Goal: Transaction & Acquisition: Book appointment/travel/reservation

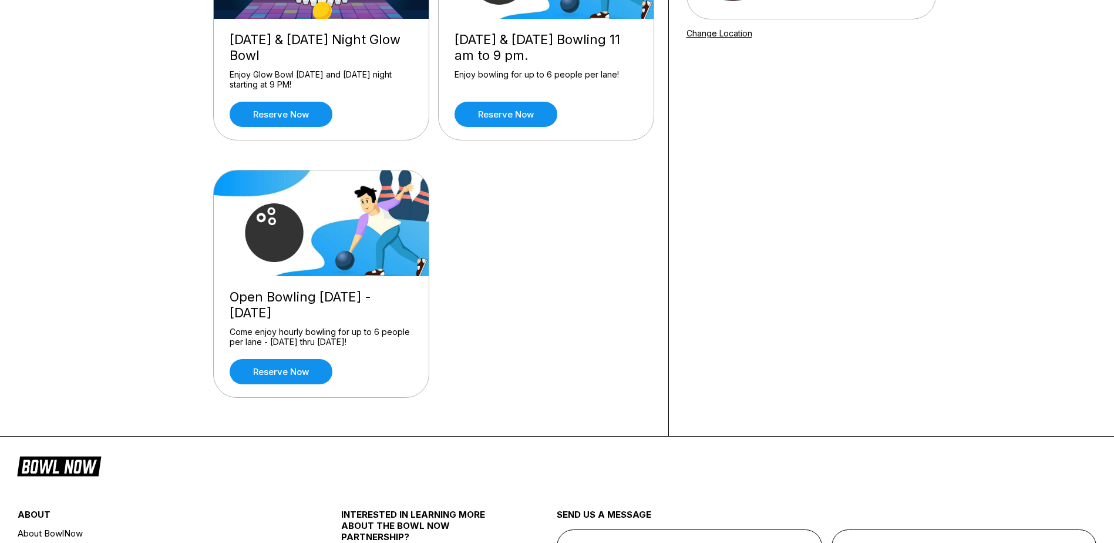
scroll to position [235, 0]
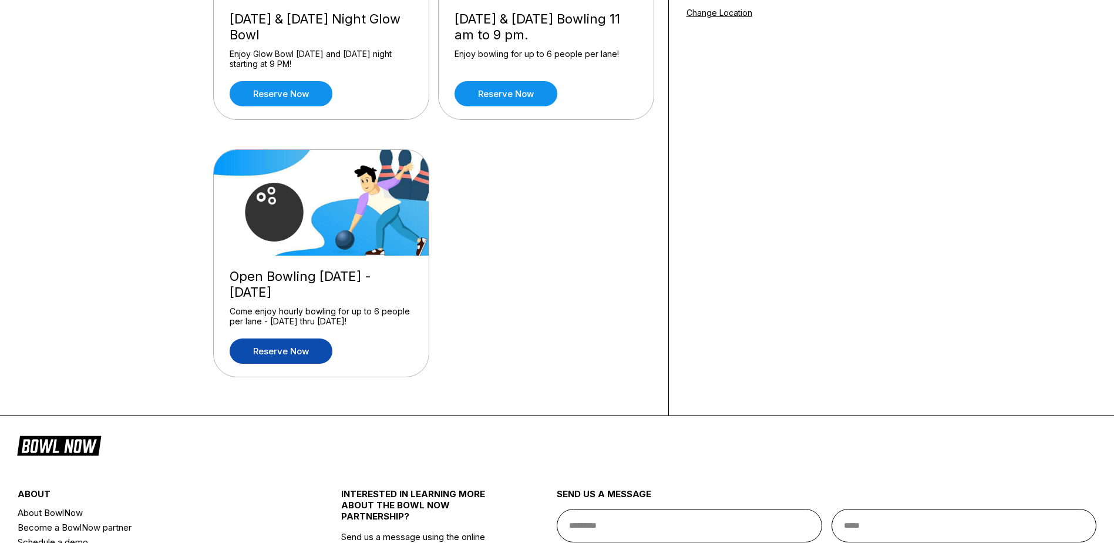
click at [278, 356] on link "Reserve now" at bounding box center [281, 350] width 103 height 25
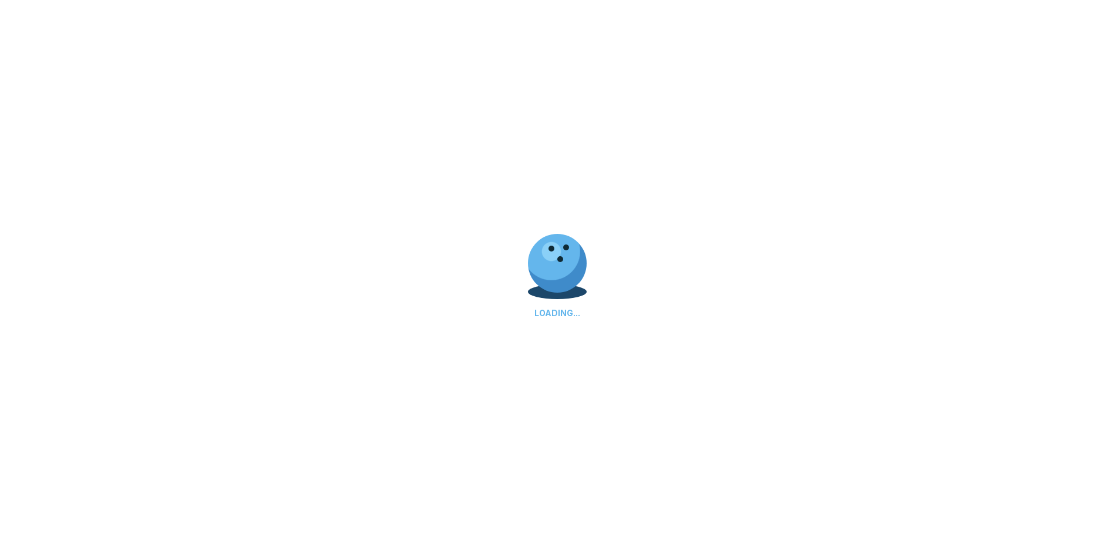
scroll to position [0, 0]
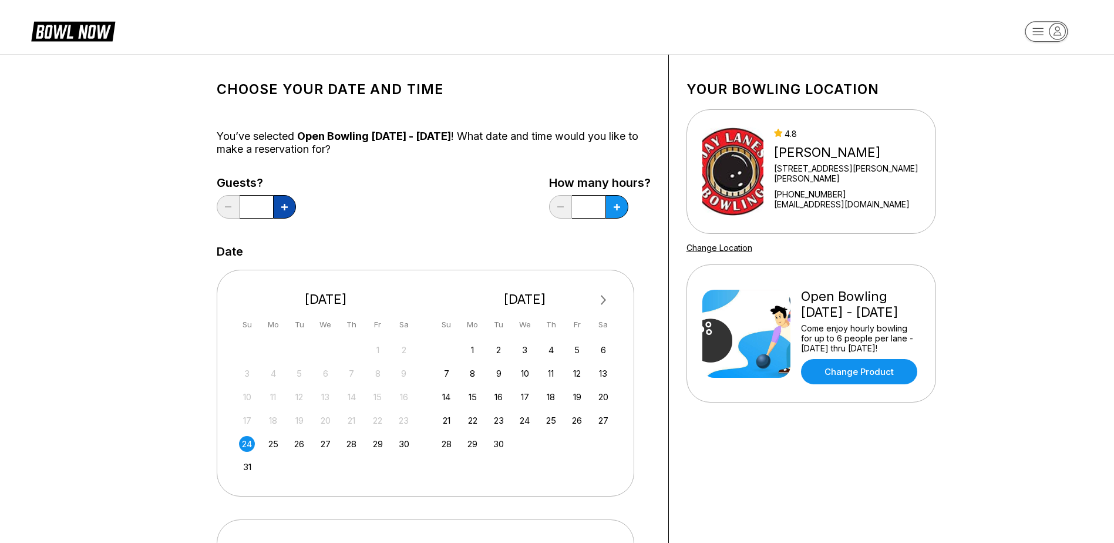
click at [282, 208] on icon at bounding box center [284, 207] width 6 height 6
click at [284, 207] on icon at bounding box center [284, 207] width 6 height 6
type input "*"
click at [245, 438] on div "24" at bounding box center [247, 444] width 16 height 16
click at [288, 206] on icon at bounding box center [284, 207] width 6 height 6
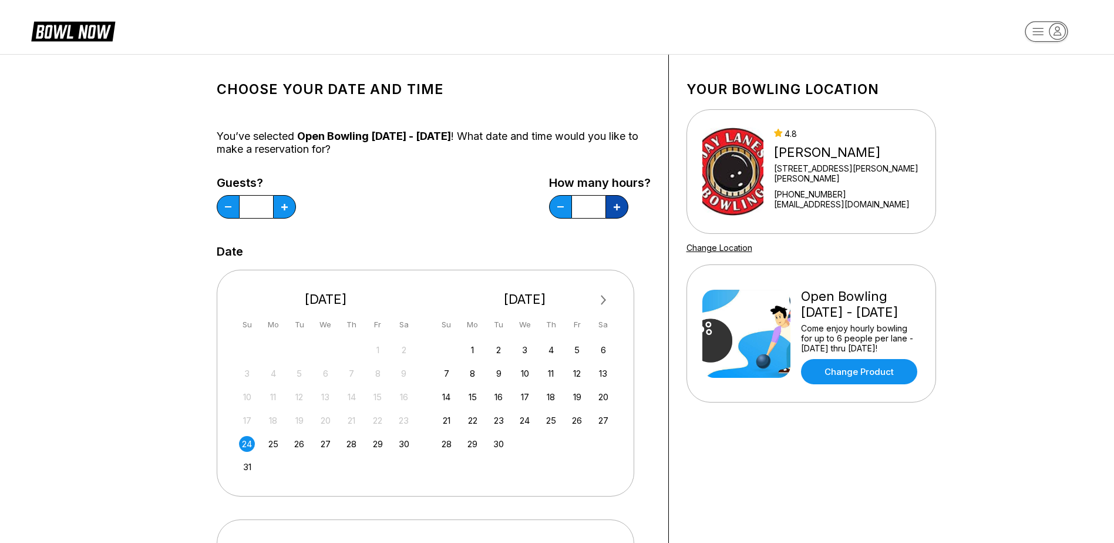
click at [288, 206] on icon at bounding box center [284, 207] width 6 height 6
type input "*"
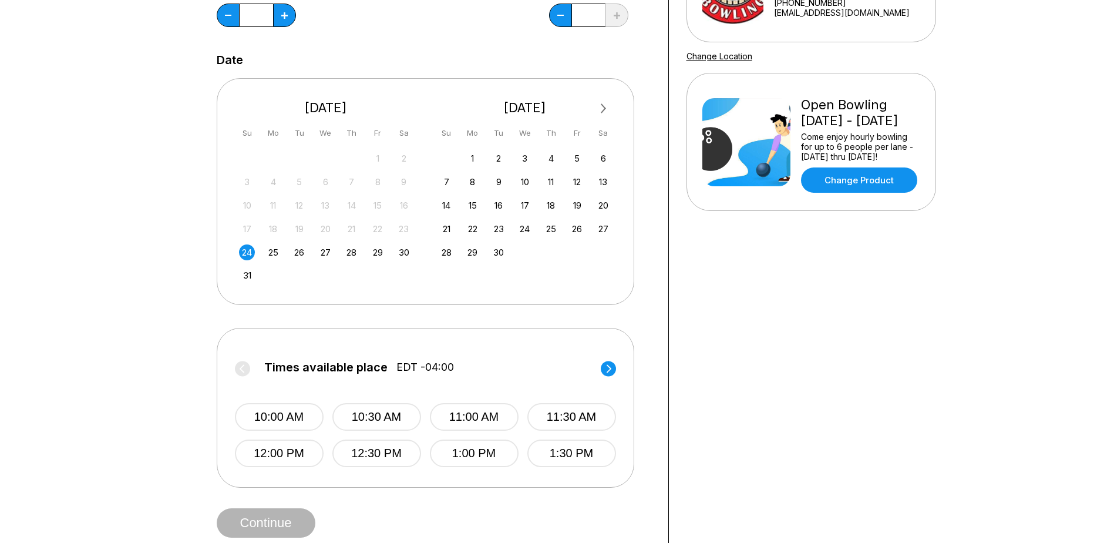
scroll to position [235, 0]
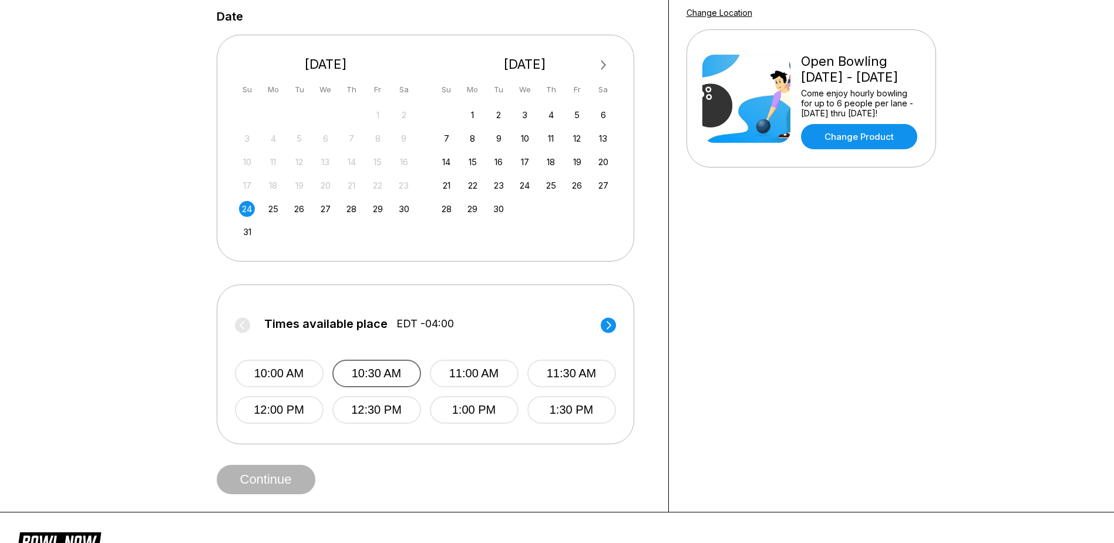
click at [375, 369] on button "10:30 AM" at bounding box center [376, 373] width 89 height 28
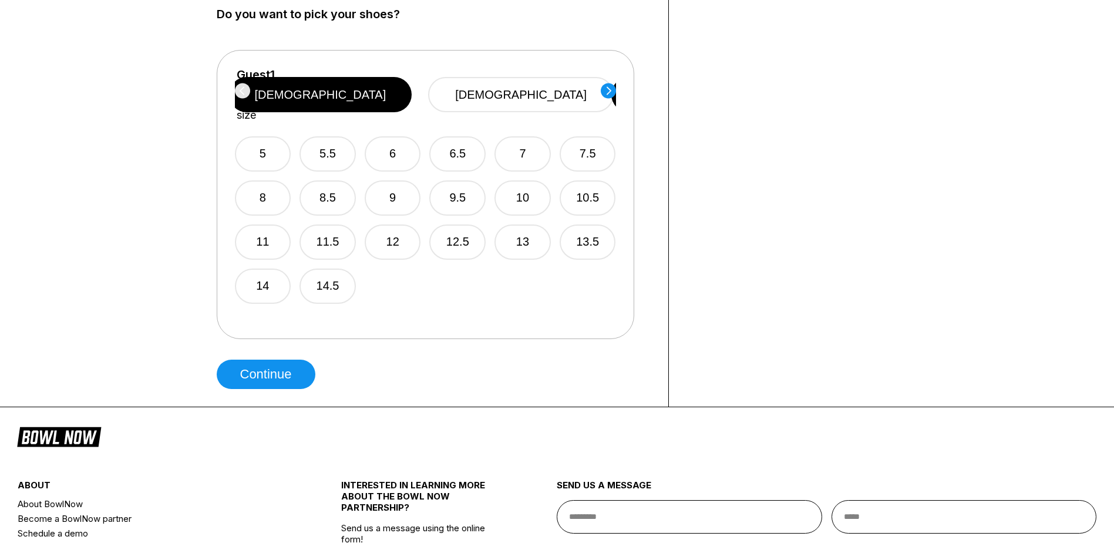
scroll to position [705, 0]
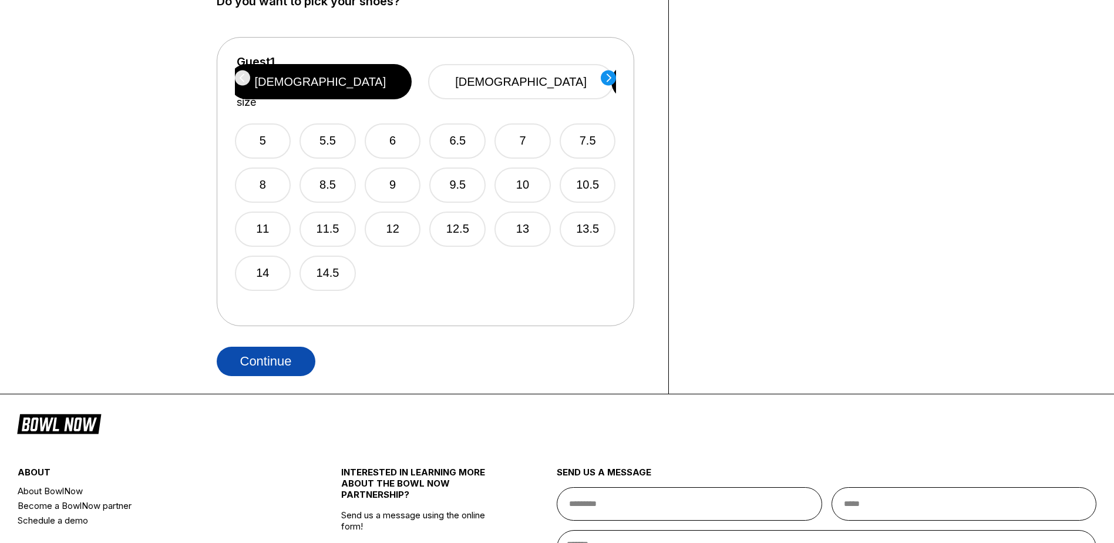
click at [242, 356] on button "Continue" at bounding box center [266, 360] width 99 height 29
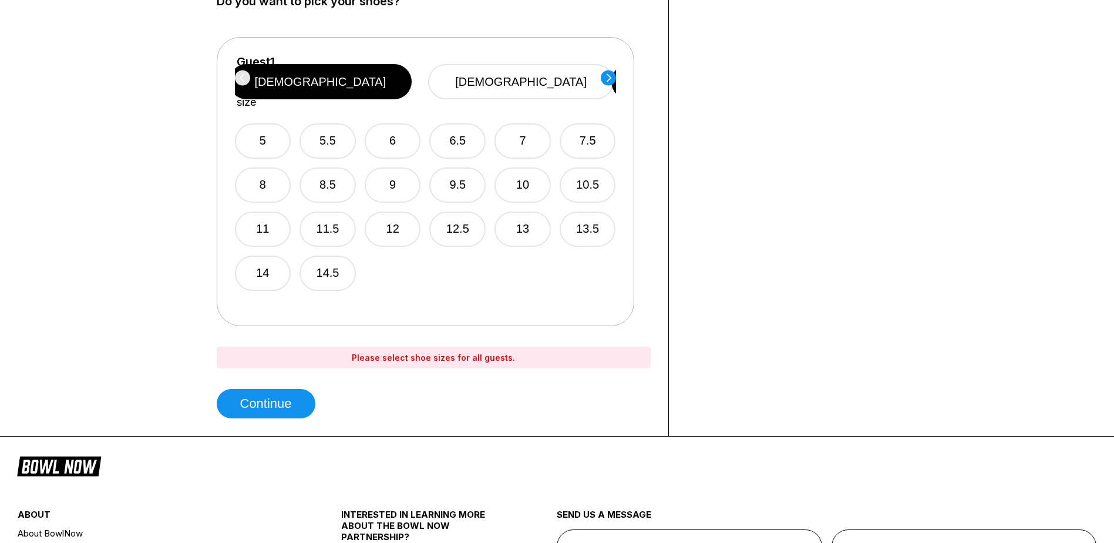
click at [608, 73] on circle at bounding box center [608, 77] width 15 height 15
click at [608, 73] on div "Guest 3 Select shoe size [DEMOGRAPHIC_DATA] [DEMOGRAPHIC_DATA]" at bounding box center [425, 81] width 381 height 53
click at [241, 79] on icon at bounding box center [241, 77] width 5 height 8
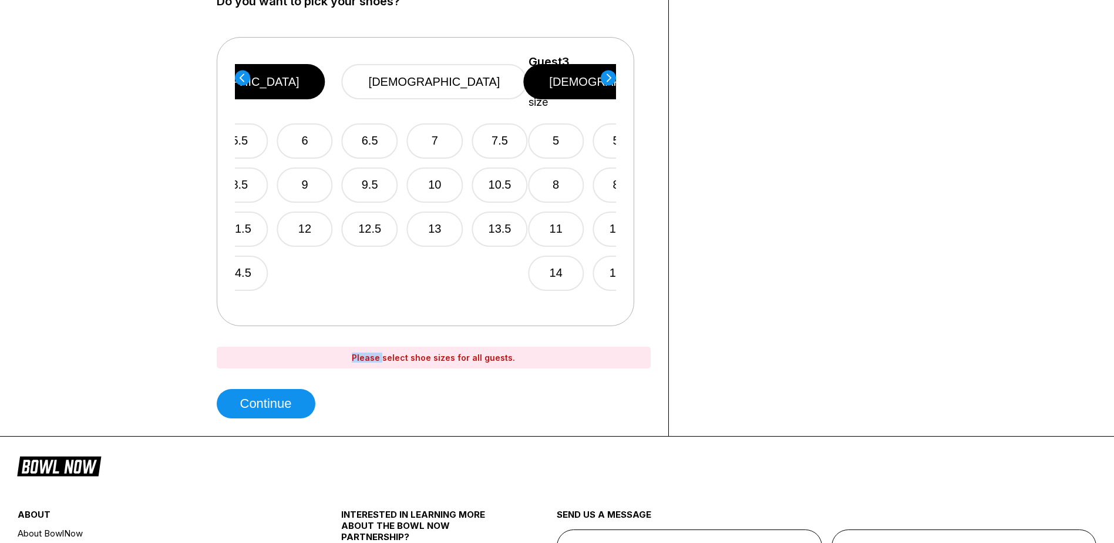
click at [241, 79] on icon at bounding box center [241, 77] width 5 height 8
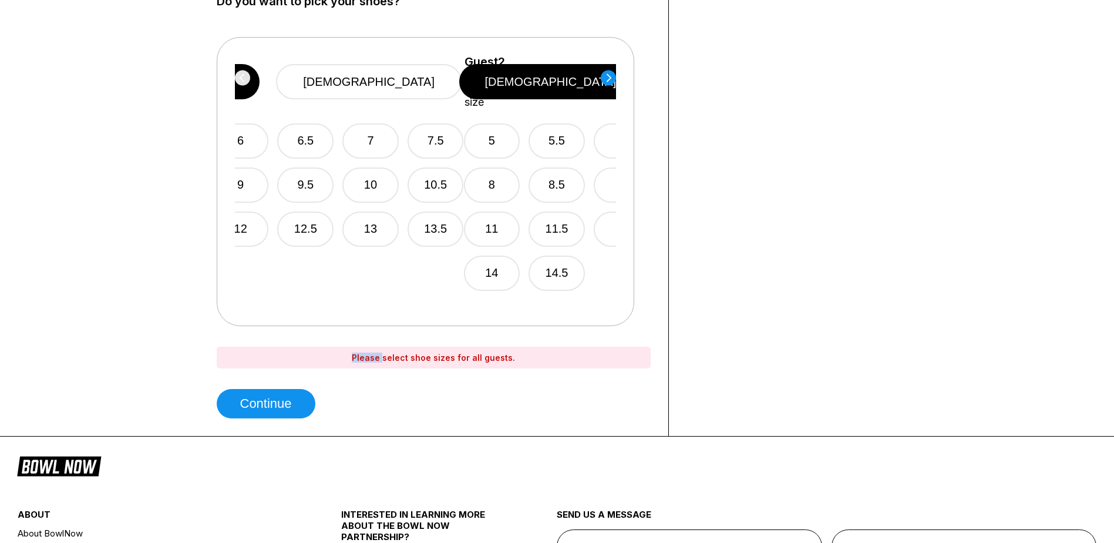
click at [243, 79] on div "Guest 1 Select shoe size [DEMOGRAPHIC_DATA] [DEMOGRAPHIC_DATA]" at bounding box center [273, 81] width 381 height 53
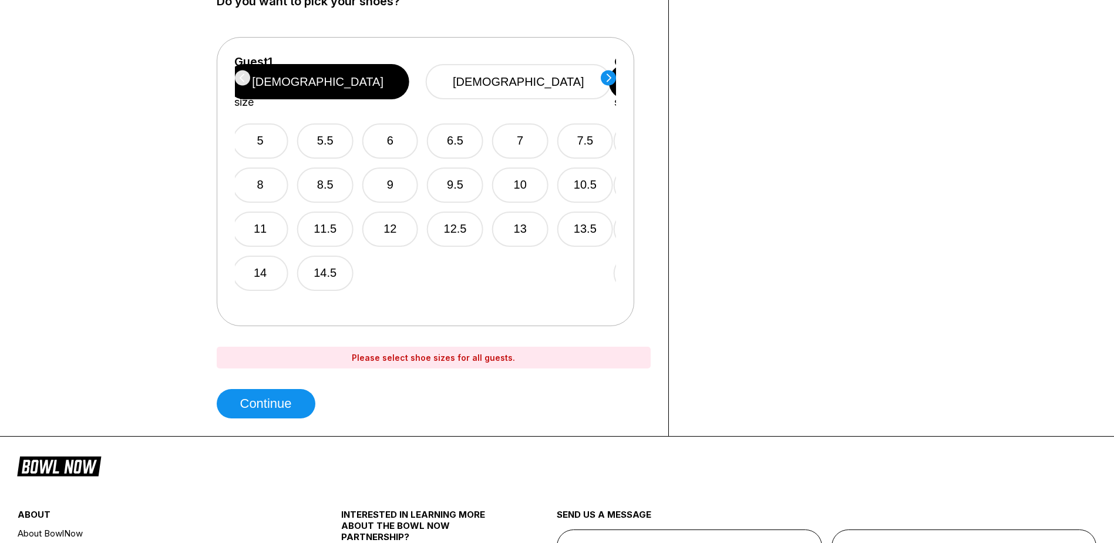
click at [243, 79] on div "Guest 1 Select shoe size [DEMOGRAPHIC_DATA] [DEMOGRAPHIC_DATA]" at bounding box center [422, 81] width 381 height 53
click at [420, 359] on div "Please select shoe sizes for all guests." at bounding box center [434, 357] width 434 height 22
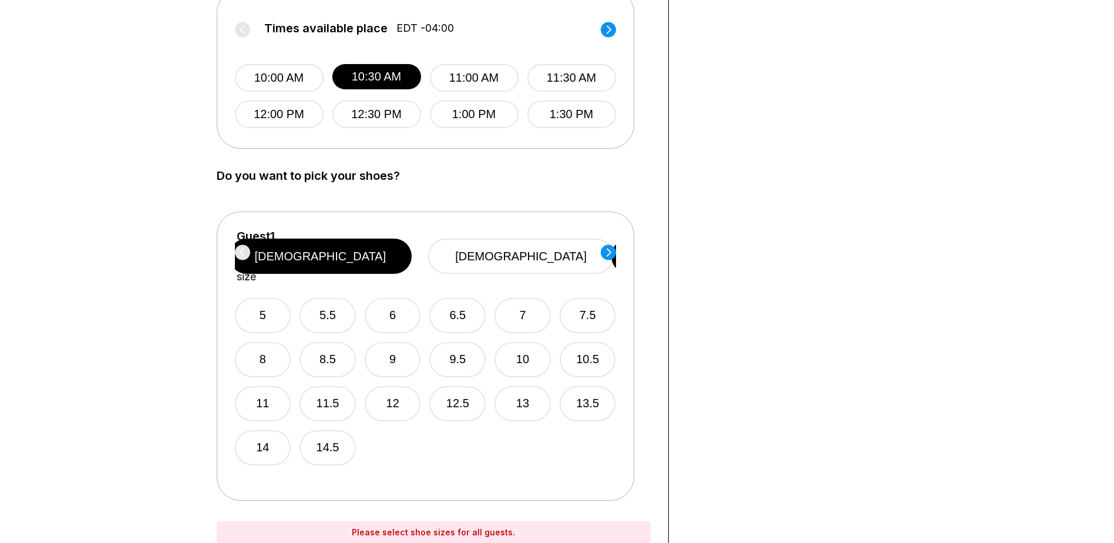
scroll to position [528, 0]
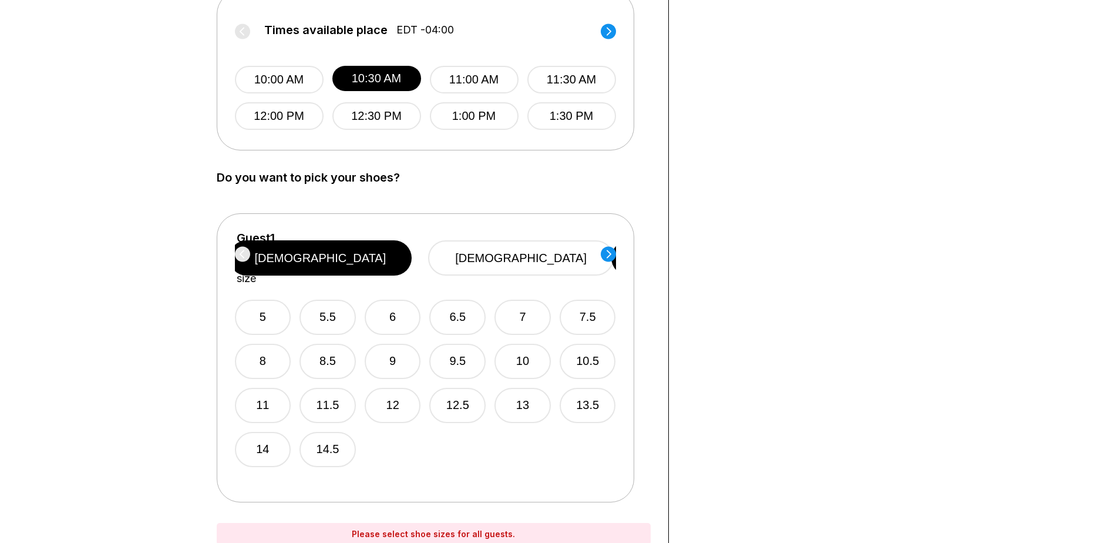
click at [608, 253] on circle at bounding box center [608, 253] width 15 height 15
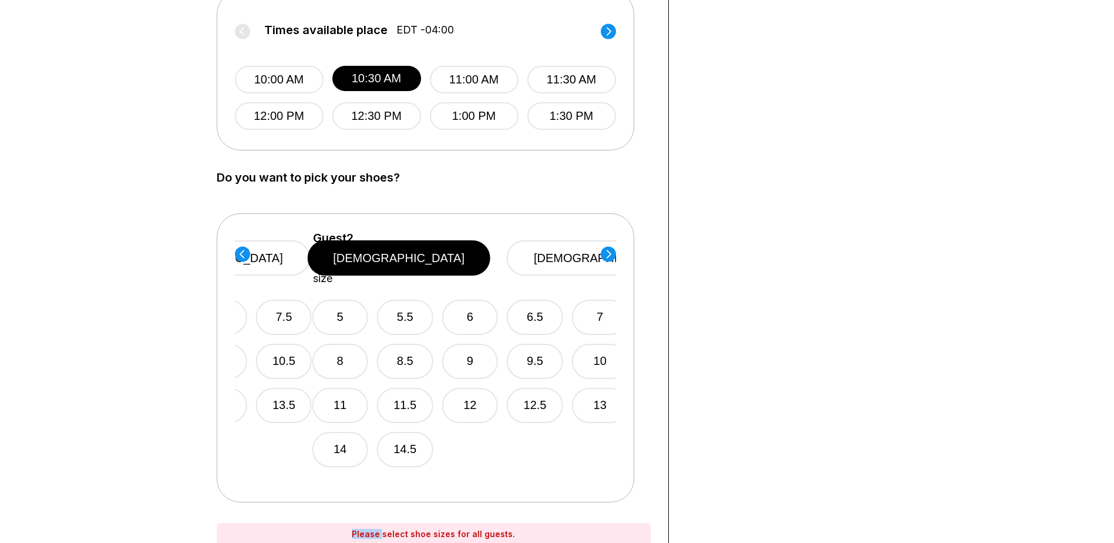
click at [608, 253] on circle at bounding box center [608, 253] width 15 height 15
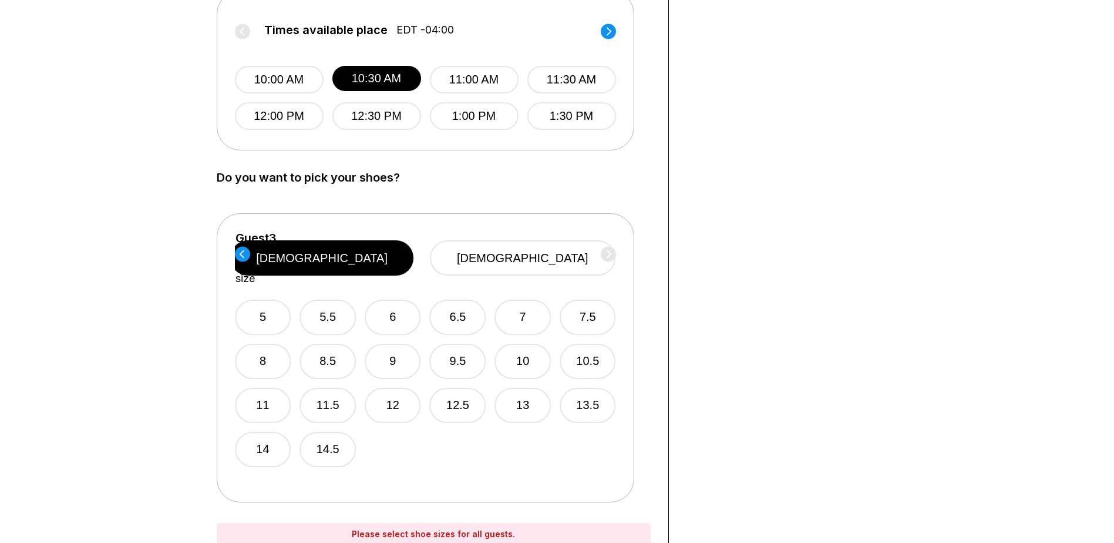
drag, startPoint x: 608, startPoint y: 253, endPoint x: 604, endPoint y: 258, distance: 7.1
click at [604, 258] on div "Guest 3 Select shoe size [DEMOGRAPHIC_DATA] [DEMOGRAPHIC_DATA]" at bounding box center [425, 257] width 381 height 53
click at [245, 251] on circle at bounding box center [242, 253] width 15 height 15
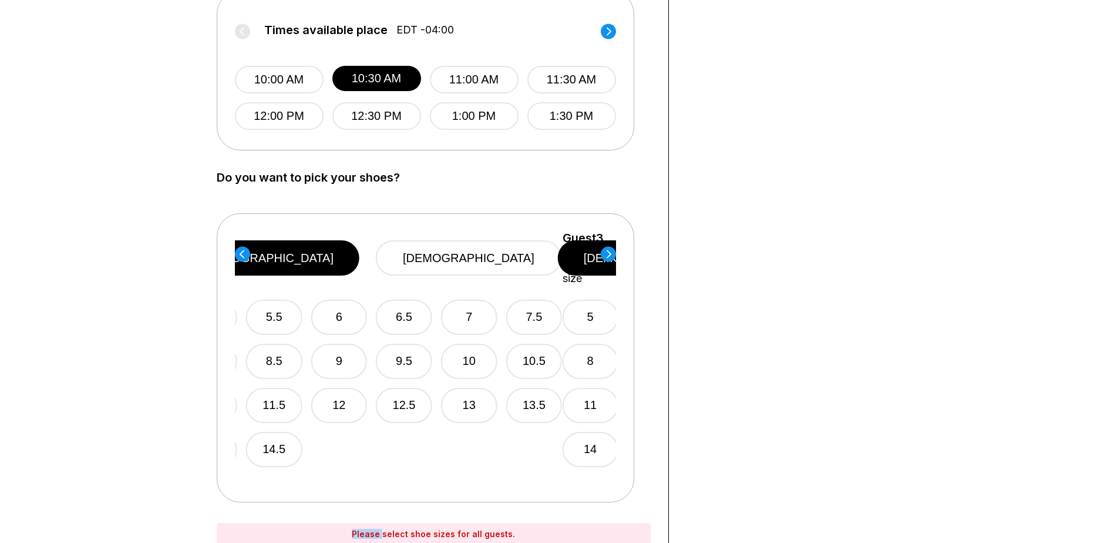
click at [245, 251] on circle at bounding box center [242, 253] width 15 height 15
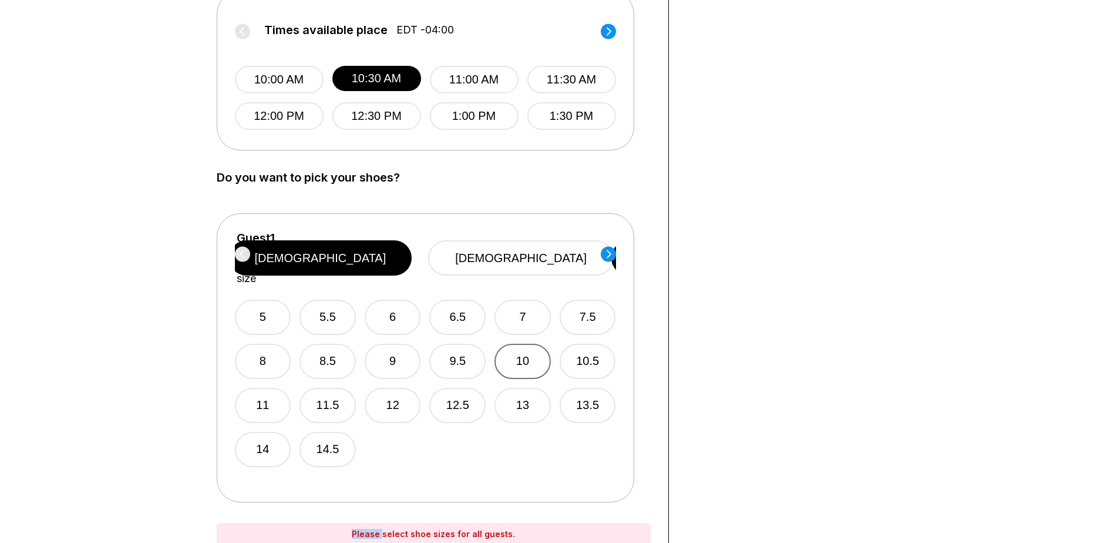
click at [500, 343] on button "10" at bounding box center [522, 360] width 56 height 35
click at [613, 250] on circle at bounding box center [608, 253] width 15 height 15
click at [399, 343] on button "9" at bounding box center [393, 360] width 56 height 35
click at [605, 258] on circle at bounding box center [608, 253] width 15 height 15
click at [380, 388] on button "12" at bounding box center [393, 405] width 56 height 35
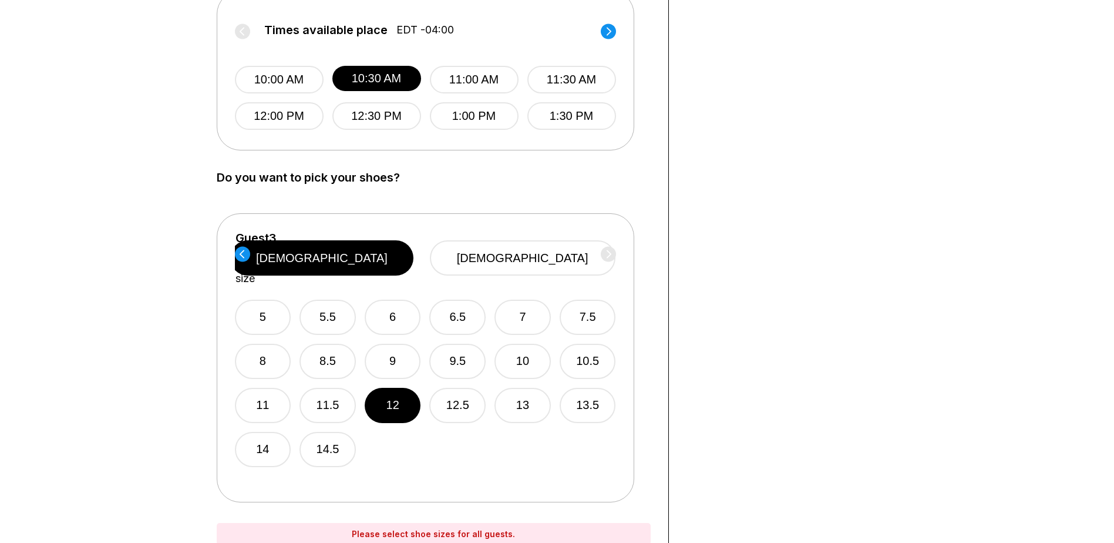
click at [612, 257] on div "Guest 3 Select shoe size [DEMOGRAPHIC_DATA] [DEMOGRAPHIC_DATA]" at bounding box center [425, 257] width 381 height 53
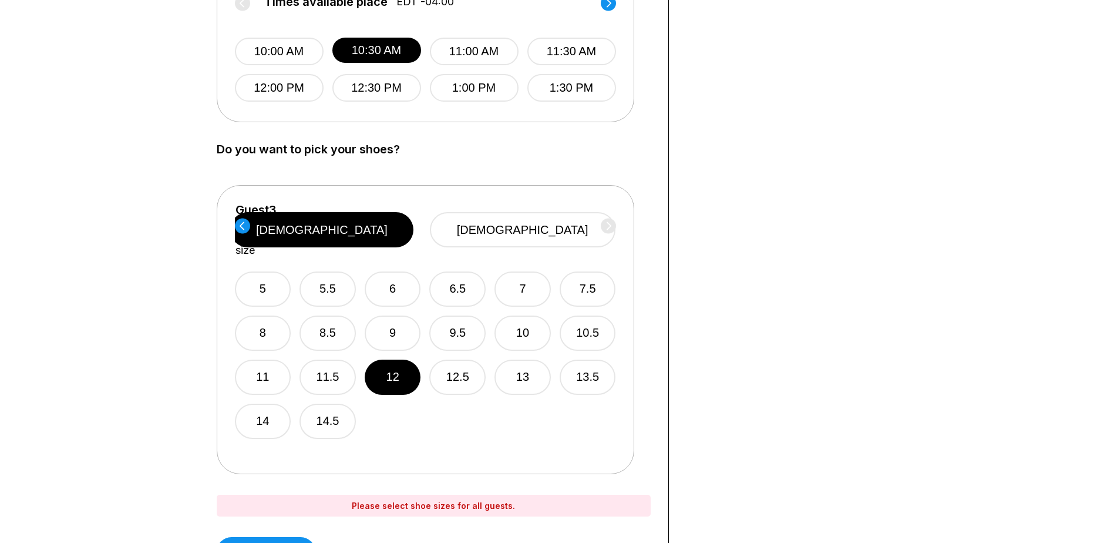
scroll to position [646, 0]
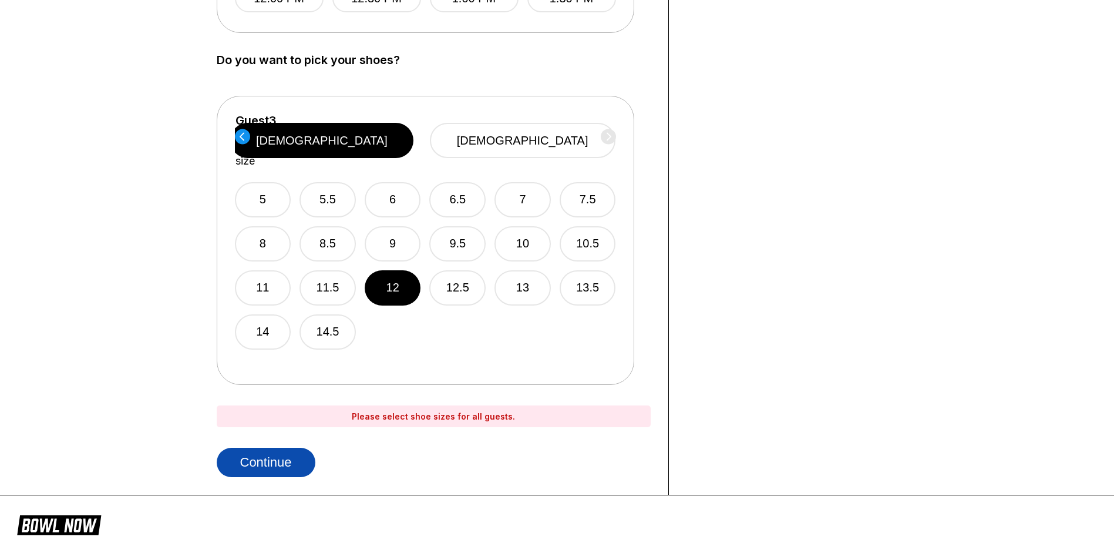
click at [265, 456] on button "Continue" at bounding box center [266, 461] width 99 height 29
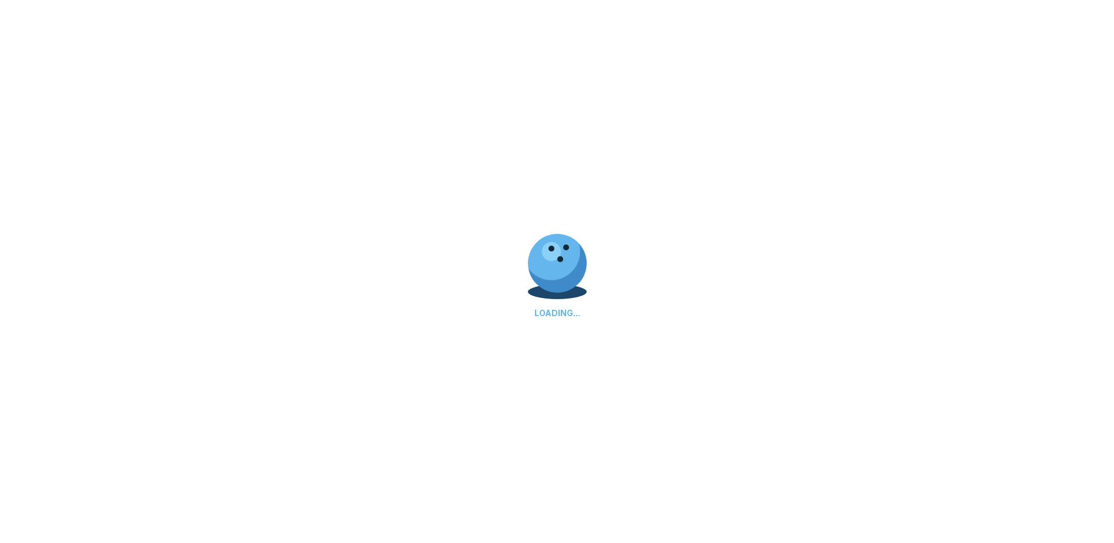
scroll to position [0, 0]
select select "**"
